Goal: Task Accomplishment & Management: Use online tool/utility

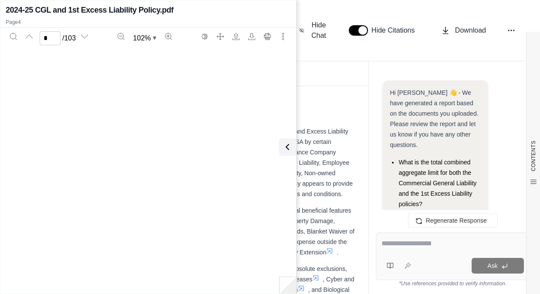
scroll to position [1488, 0]
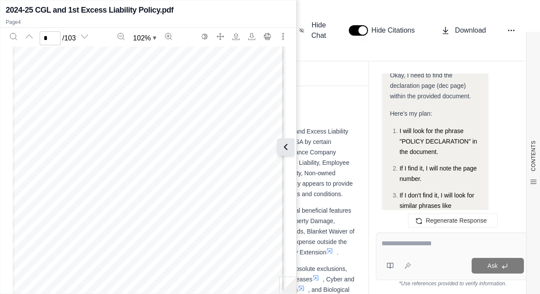
click at [288, 148] on icon at bounding box center [285, 147] width 10 height 10
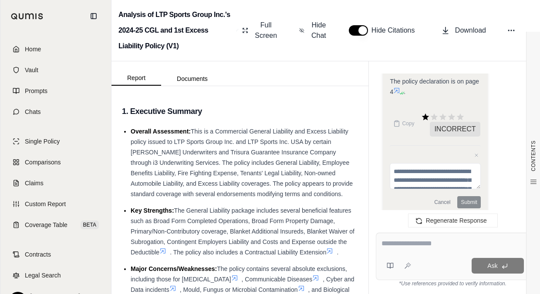
drag, startPoint x: 400, startPoint y: 248, endPoint x: 402, endPoint y: 240, distance: 9.1
click at [400, 248] on textarea at bounding box center [452, 244] width 142 height 10
type textarea "*"
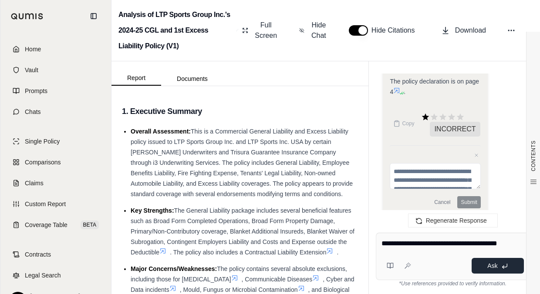
type textarea "**********"
click at [484, 264] on button "Ask" at bounding box center [498, 266] width 52 height 16
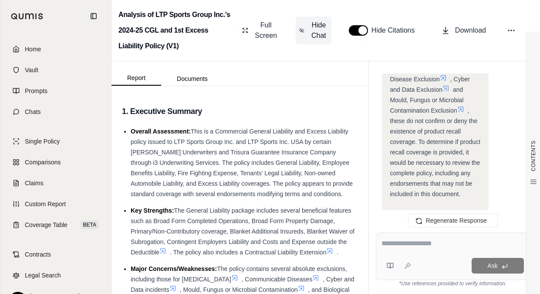
scroll to position [1977, 0]
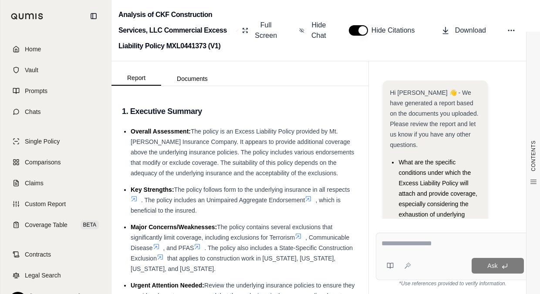
scroll to position [128, 0]
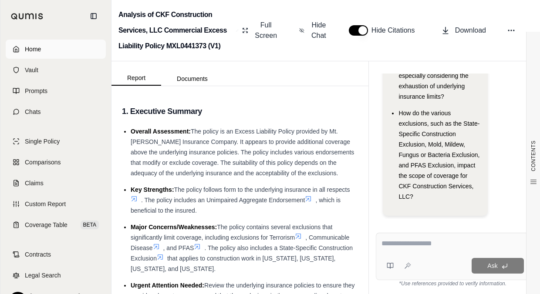
click at [66, 48] on link "Home" at bounding box center [56, 49] width 100 height 19
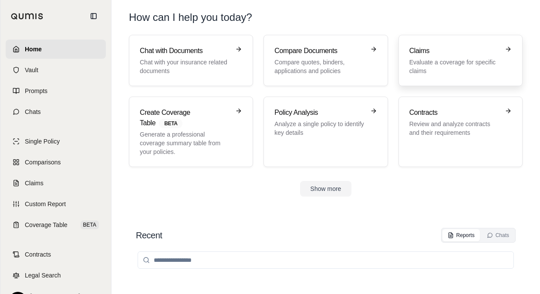
click at [440, 65] on p "Evaluate a coverage for specific claims" at bounding box center [454, 66] width 90 height 17
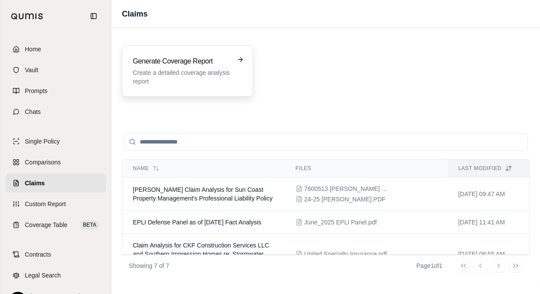
click at [236, 71] on div "Generate Coverage Report Create a detailed coverage analysis report" at bounding box center [187, 71] width 109 height 30
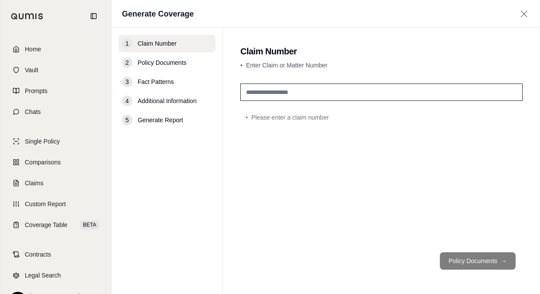
click at [288, 95] on input "text" at bounding box center [381, 92] width 282 height 17
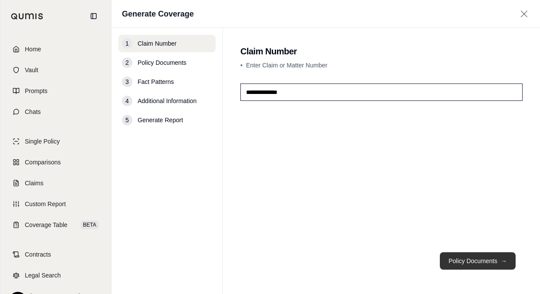
type input "**********"
click at [465, 255] on button "Policy Documents →" at bounding box center [478, 261] width 76 height 17
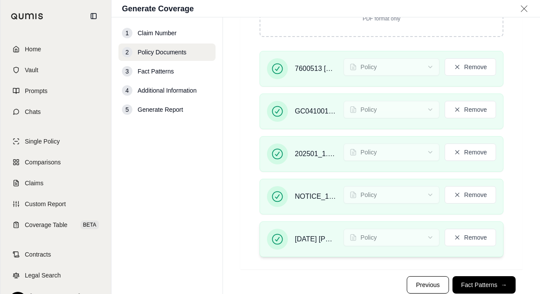
scroll to position [168, 0]
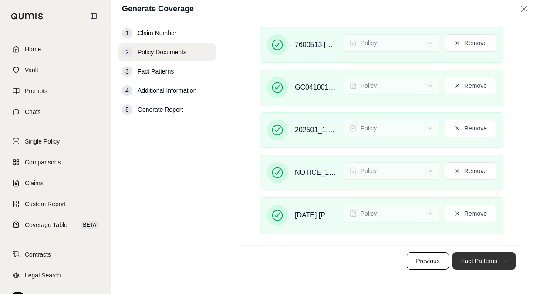
click at [476, 262] on button "Fact Patterns →" at bounding box center [483, 261] width 63 height 17
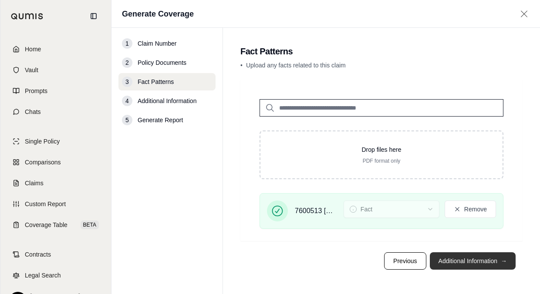
click at [462, 267] on button "Additional Information →" at bounding box center [473, 261] width 86 height 17
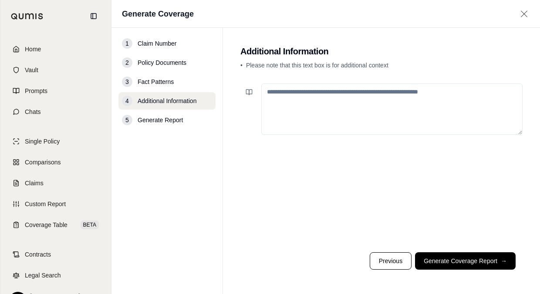
click at [433, 257] on button "Generate Coverage Report →" at bounding box center [465, 261] width 101 height 17
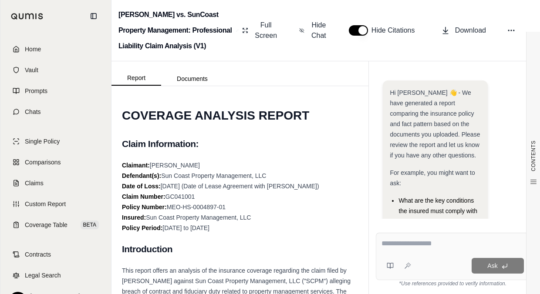
scroll to position [265, 0]
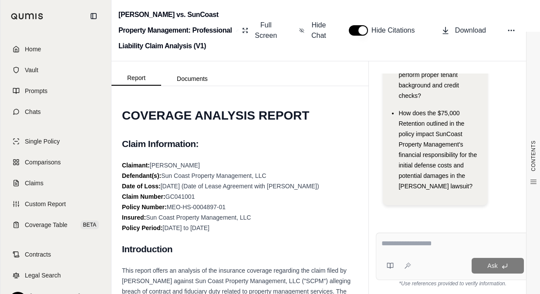
click at [422, 243] on textarea at bounding box center [452, 244] width 142 height 10
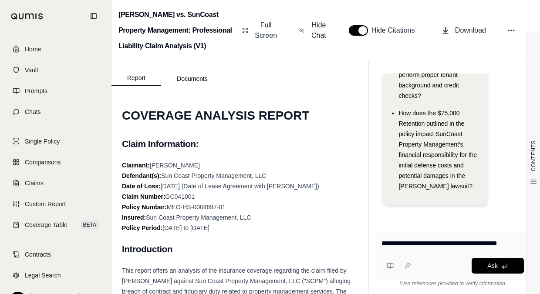
type textarea "**********"
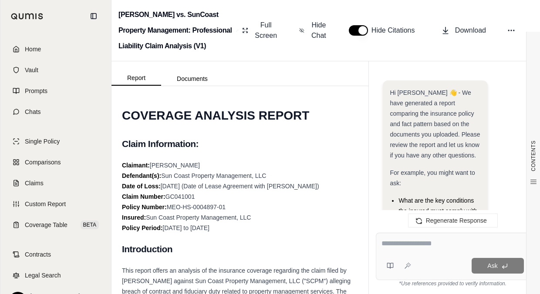
scroll to position [1177, 0]
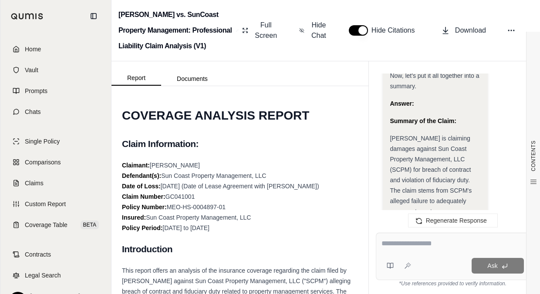
click at [442, 238] on icon at bounding box center [445, 241] width 7 height 7
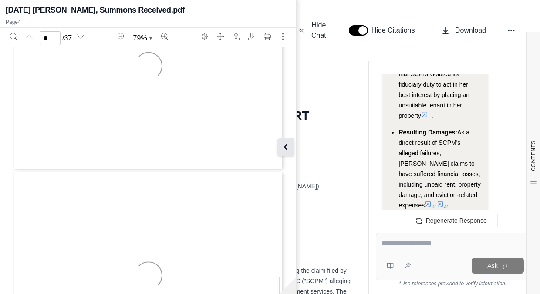
type input "*"
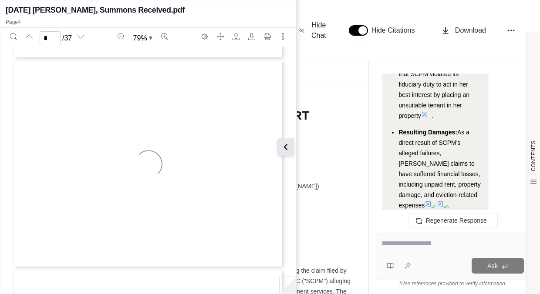
scroll to position [629, 0]
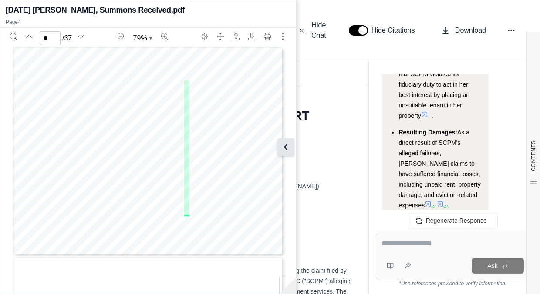
click at [290, 150] on icon at bounding box center [285, 147] width 10 height 10
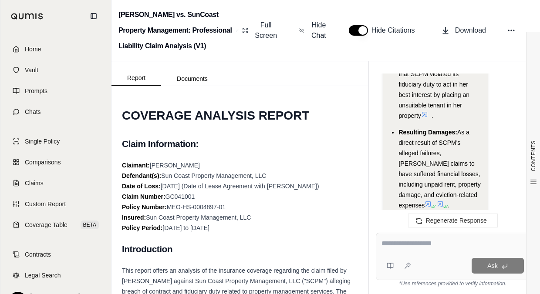
click at [404, 239] on span "Copy" at bounding box center [408, 242] width 12 height 7
click at [426, 249] on textarea at bounding box center [452, 244] width 142 height 10
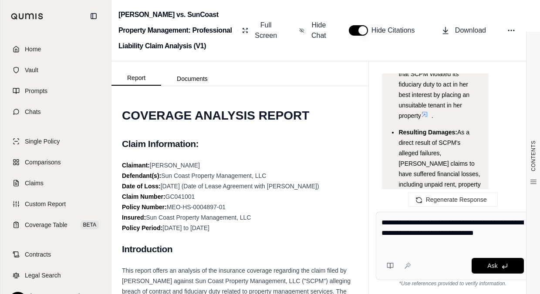
type textarea "**********"
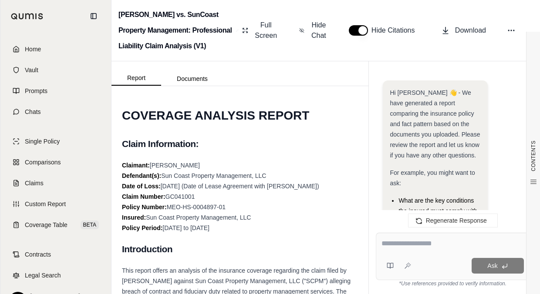
scroll to position [3811, 0]
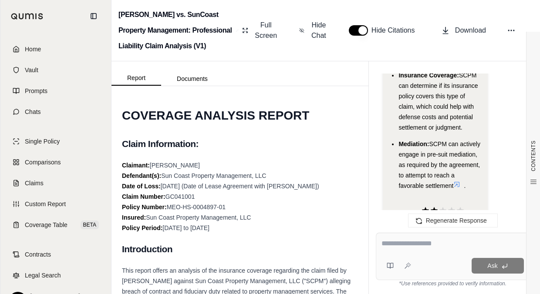
click at [401, 209] on button "Copy" at bounding box center [404, 217] width 28 height 17
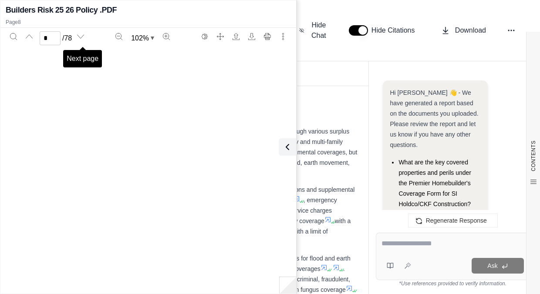
scroll to position [2849, 0]
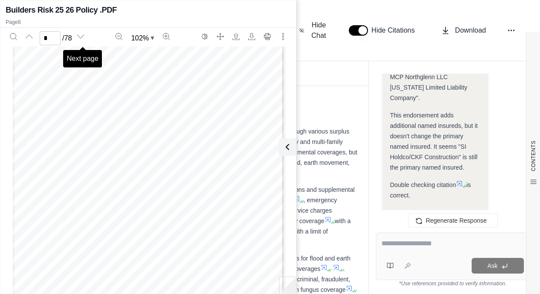
drag, startPoint x: 283, startPoint y: 146, endPoint x: 277, endPoint y: 118, distance: 28.7
click at [284, 145] on icon at bounding box center [287, 147] width 10 height 10
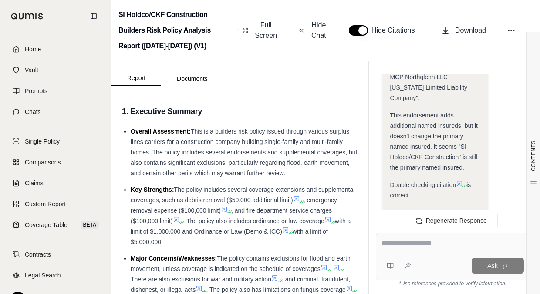
scroll to position [5432, 0]
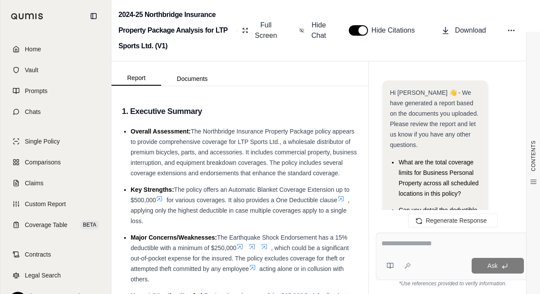
scroll to position [6055, 0]
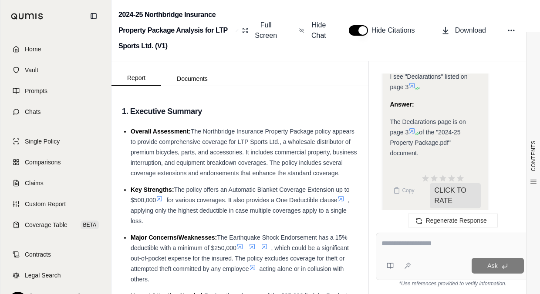
drag, startPoint x: 388, startPoint y: 241, endPoint x: 392, endPoint y: 241, distance: 4.8
click at [389, 241] on textarea at bounding box center [452, 244] width 142 height 10
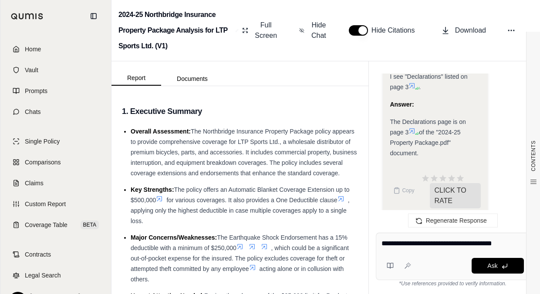
type textarea "**********"
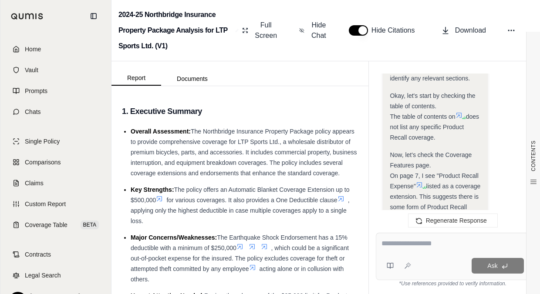
scroll to position [6620, 0]
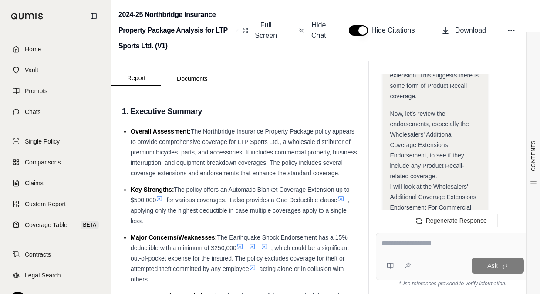
drag, startPoint x: 437, startPoint y: 243, endPoint x: 440, endPoint y: 237, distance: 6.4
click at [440, 243] on textarea at bounding box center [452, 244] width 142 height 10
type textarea "**********"
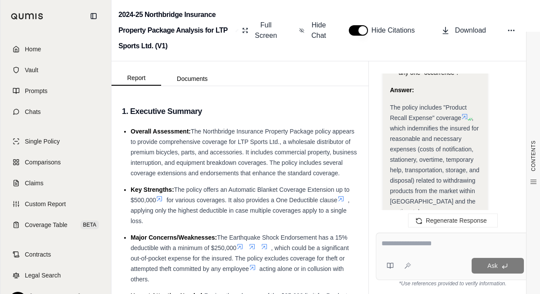
scroll to position [7967, 0]
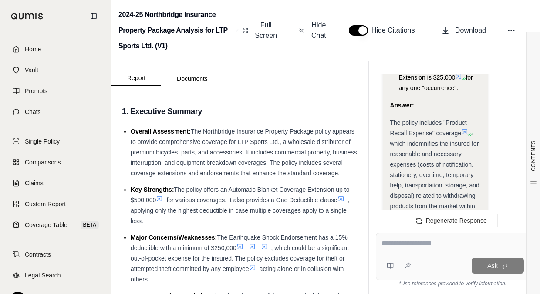
click at [469, 132] on icon at bounding box center [468, 134] width 5 height 5
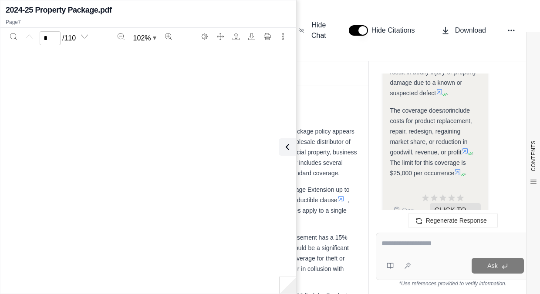
type input "*"
click at [410, 255] on div "Ask" at bounding box center [453, 256] width 154 height 47
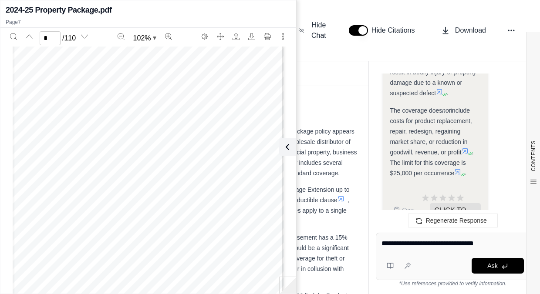
type textarea "**********"
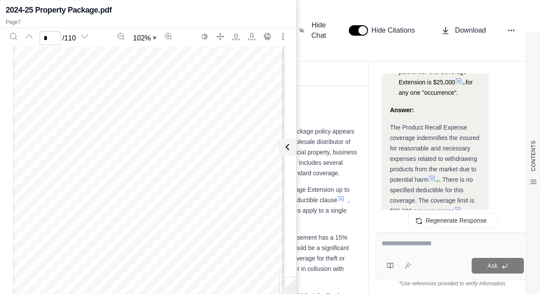
scroll to position [8896, 0]
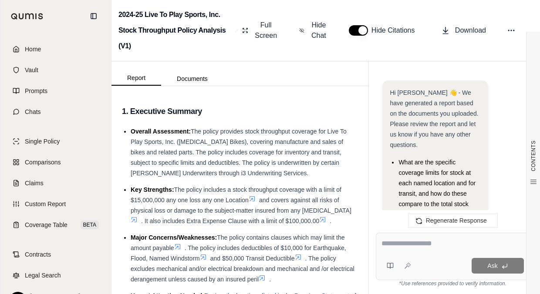
scroll to position [2320, 0]
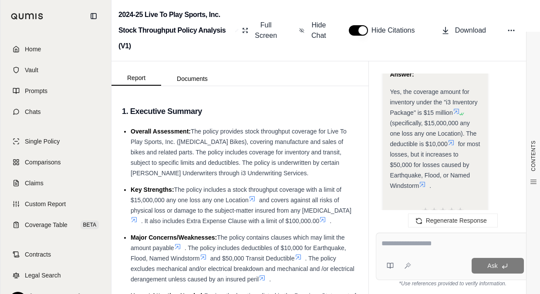
click at [409, 244] on textarea at bounding box center [452, 244] width 142 height 10
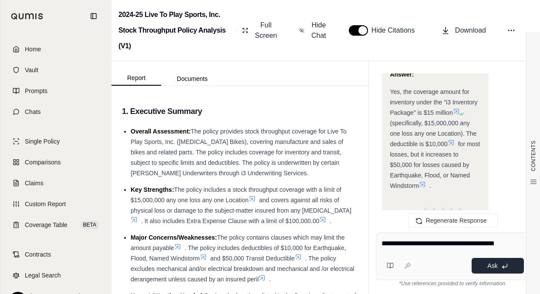
type textarea "**********"
click at [493, 272] on button "Ask" at bounding box center [498, 266] width 52 height 16
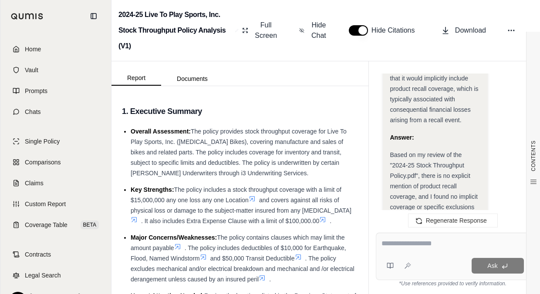
scroll to position [3154, 0]
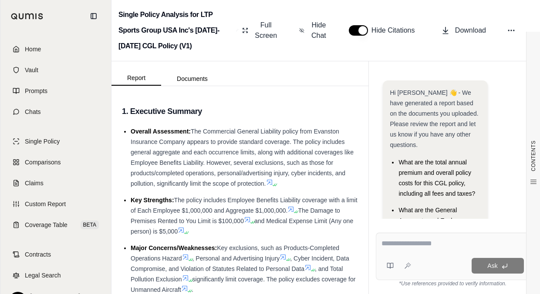
scroll to position [27, 0]
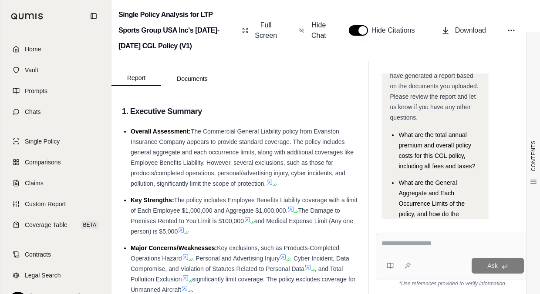
click at [434, 254] on div "Ask" at bounding box center [453, 256] width 154 height 47
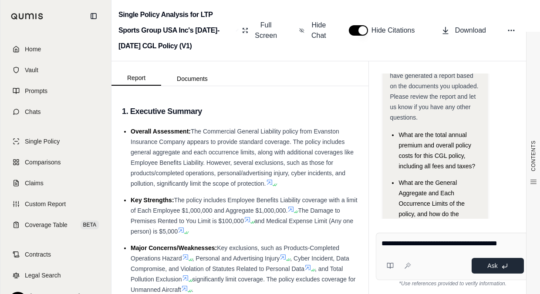
type textarea "**********"
click at [485, 267] on button "Ask" at bounding box center [498, 266] width 52 height 16
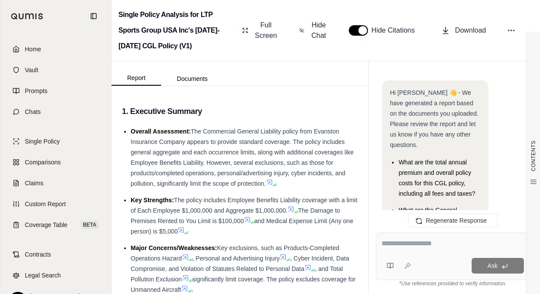
scroll to position [0, 0]
